Goal: Transaction & Acquisition: Purchase product/service

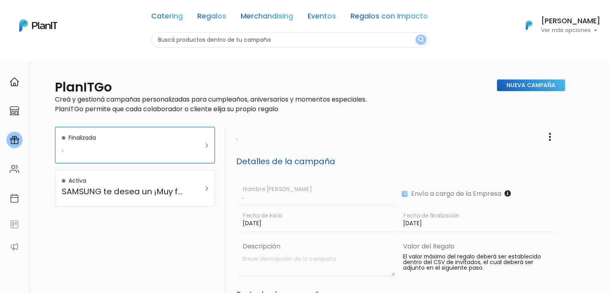
click at [541, 19] on h6 "[PERSON_NAME]" at bounding box center [570, 21] width 59 height 7
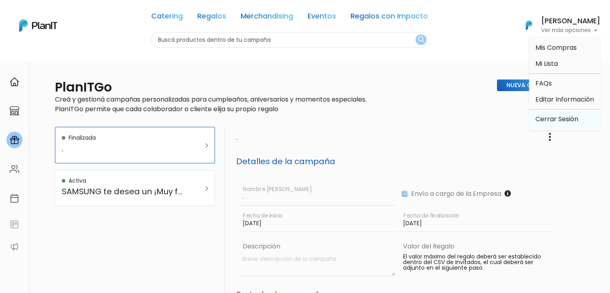
click at [544, 115] on link "Cerrar Sesión" at bounding box center [564, 119] width 71 height 16
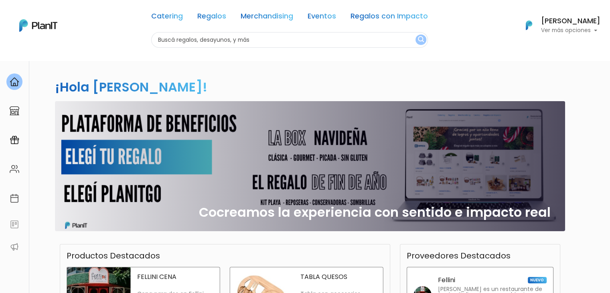
click at [187, 35] on input "text" at bounding box center [289, 40] width 277 height 16
type input "canast"
click at [415, 34] on button "submit" at bounding box center [420, 39] width 11 height 10
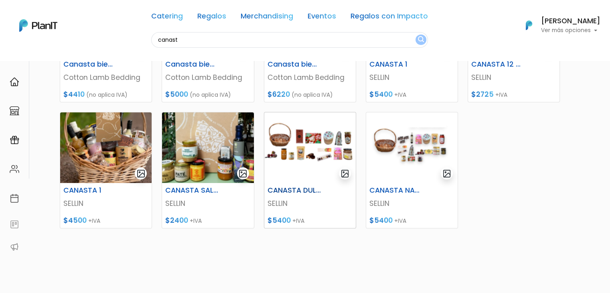
click at [293, 127] on img at bounding box center [309, 147] width 91 height 71
